Goal: Subscribe to service/newsletter

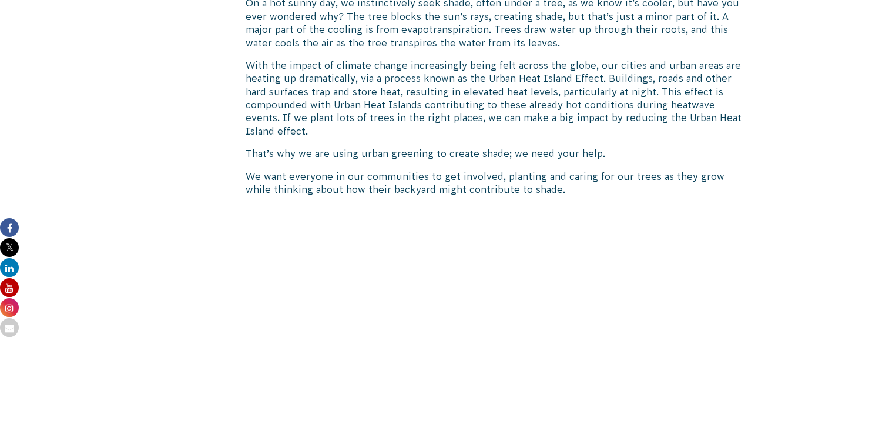
scroll to position [353, 0]
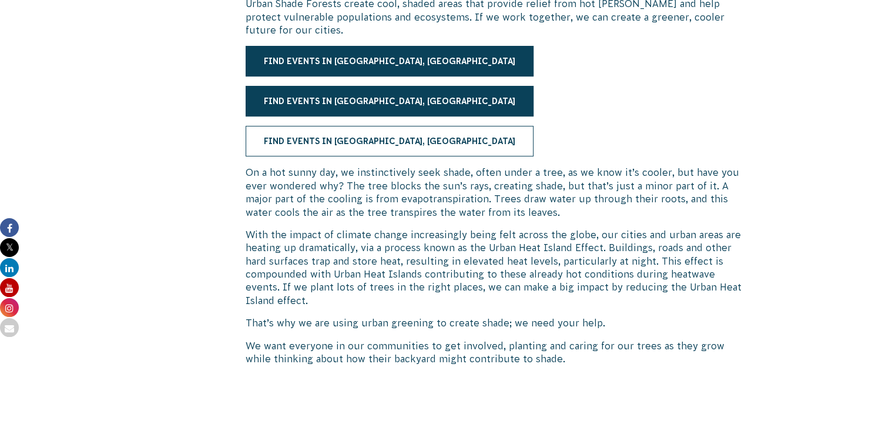
click at [329, 142] on link "Find events in [GEOGRAPHIC_DATA], [GEOGRAPHIC_DATA]" at bounding box center [390, 141] width 288 height 31
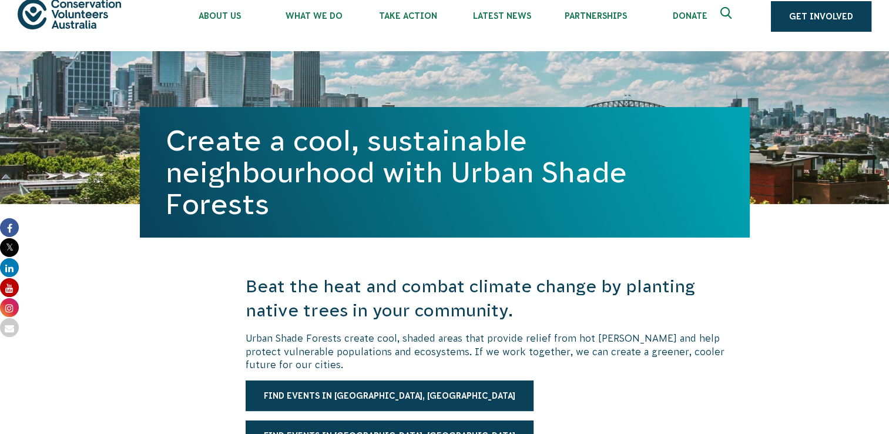
scroll to position [0, 0]
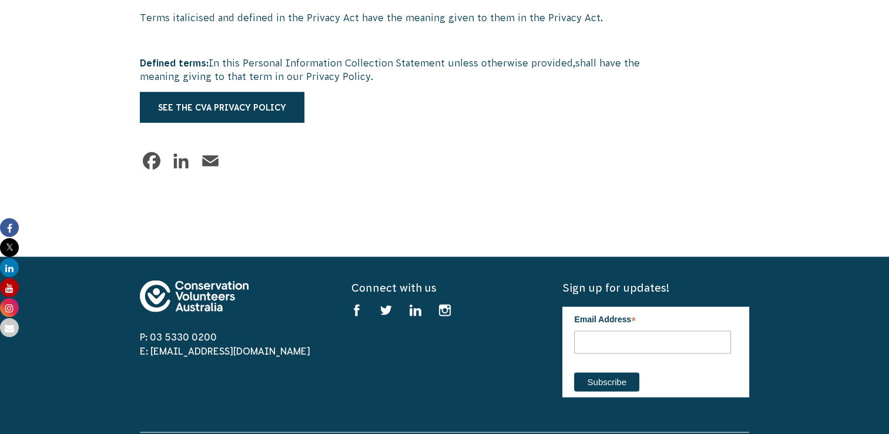
scroll to position [2409, 0]
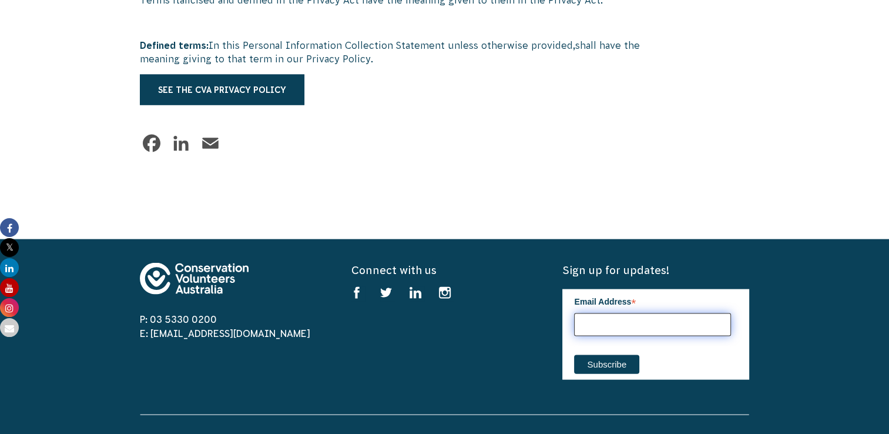
click at [610, 334] on input "Email Address *" at bounding box center [652, 324] width 157 height 23
type input "robynp20@hotmail.com"
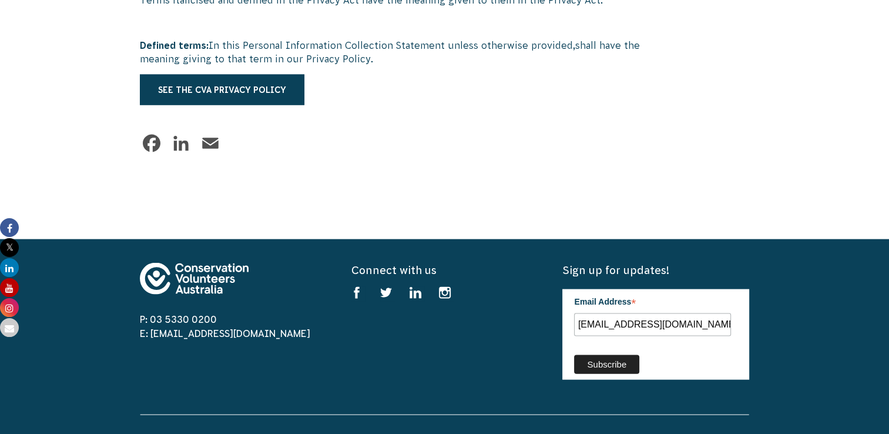
click at [613, 374] on input "Subscribe" at bounding box center [606, 364] width 65 height 19
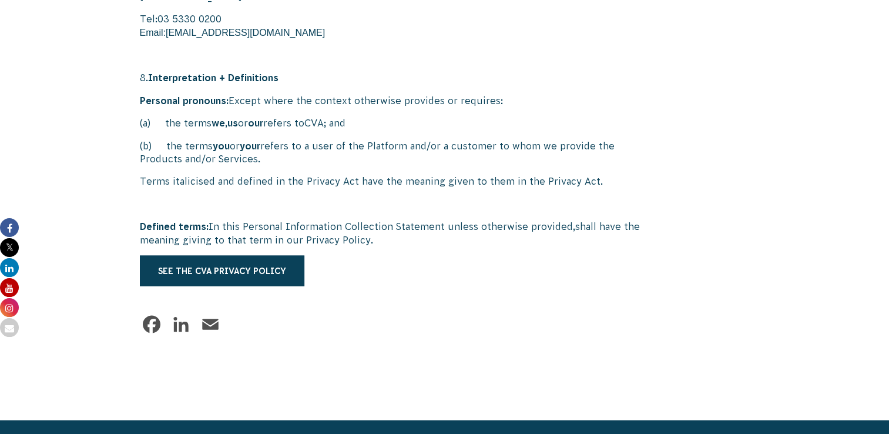
scroll to position [2233, 0]
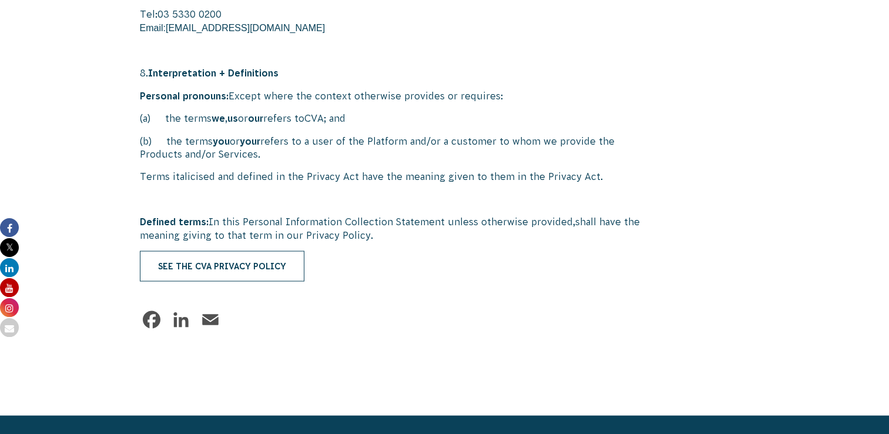
click at [219, 280] on link "See the CVA Privacy Policy" at bounding box center [222, 266] width 165 height 31
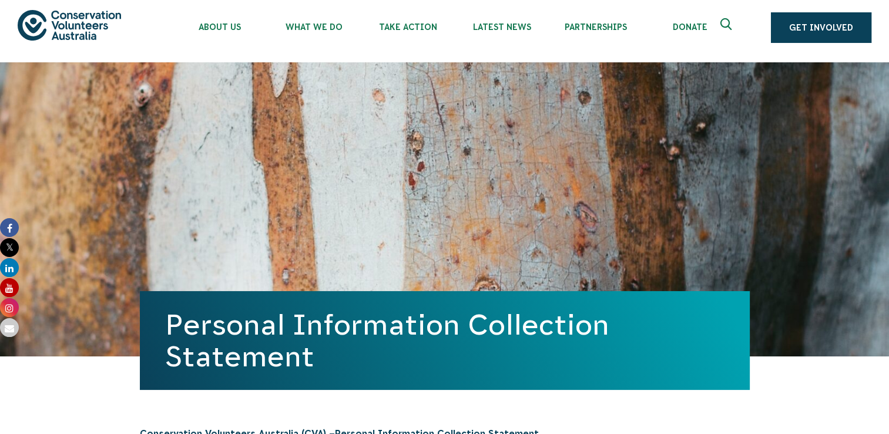
scroll to position [0, 0]
